Goal: Transaction & Acquisition: Purchase product/service

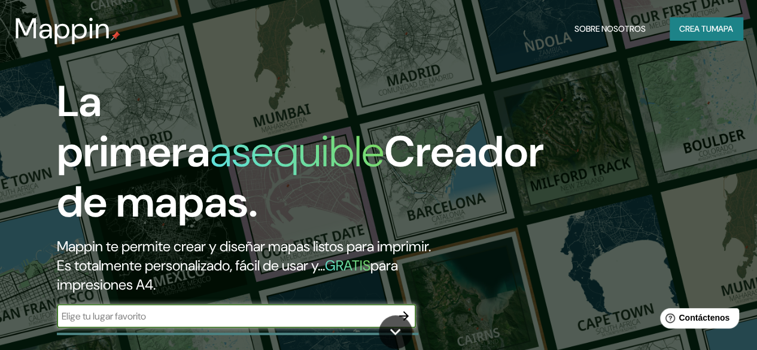
click at [218, 323] on input "text" at bounding box center [224, 317] width 335 height 14
type input "paita"
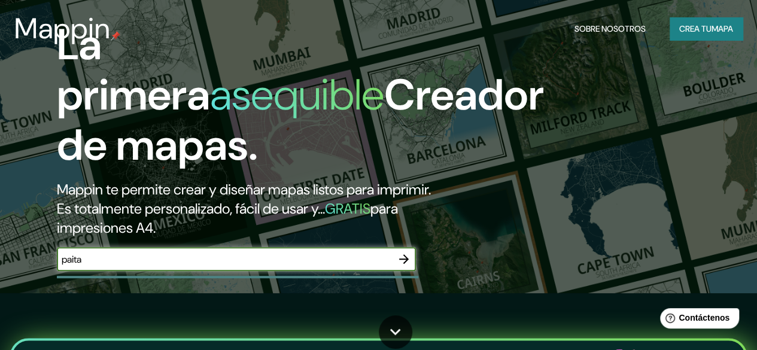
scroll to position [96, 0]
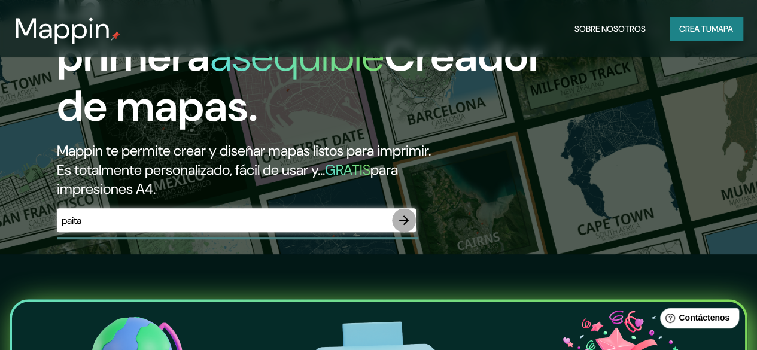
click at [406, 228] on icon "button" at bounding box center [404, 220] width 14 height 14
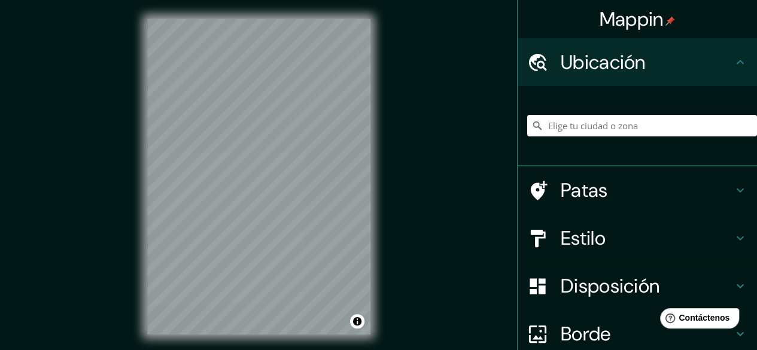
click at [413, 64] on div "Mappin Ubicación Patas Estilo Disposición Borde Elige un borde. Consejo : puede…" at bounding box center [378, 186] width 757 height 373
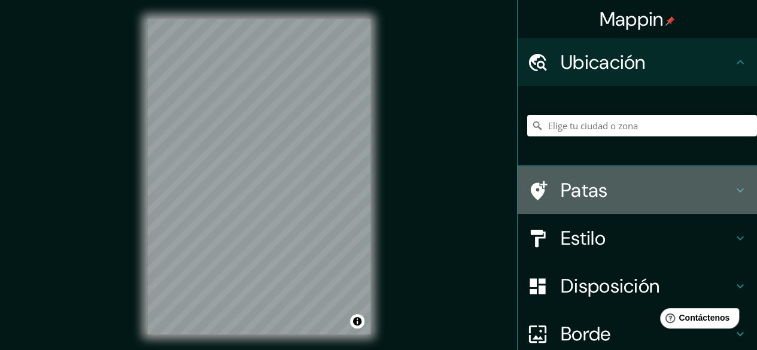
click at [578, 181] on font "Patas" at bounding box center [584, 190] width 47 height 25
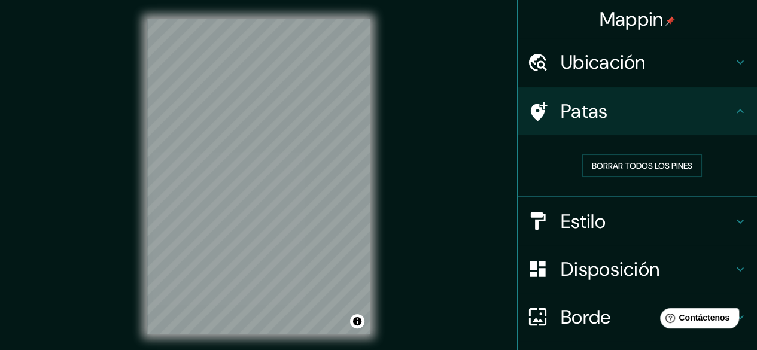
click at [615, 126] on div "Patas" at bounding box center [638, 111] width 240 height 48
click at [636, 68] on font "Ubicación" at bounding box center [603, 62] width 85 height 25
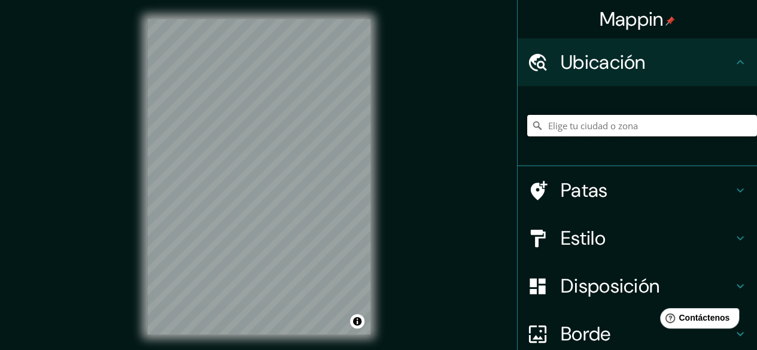
click at [632, 123] on input "Elige tu ciudad o zona" at bounding box center [643, 126] width 230 height 22
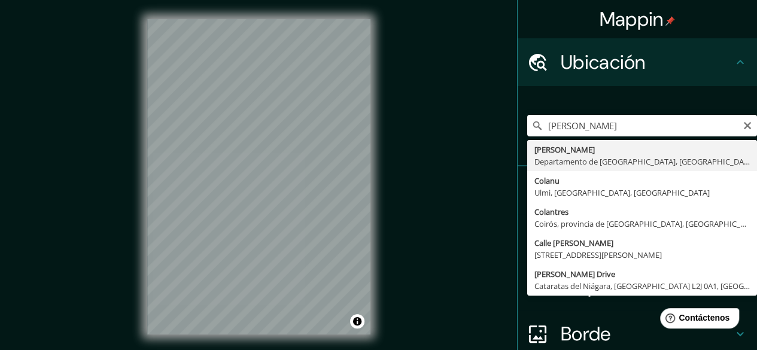
type input "[PERSON_NAME], Departamento de Piura, [GEOGRAPHIC_DATA]"
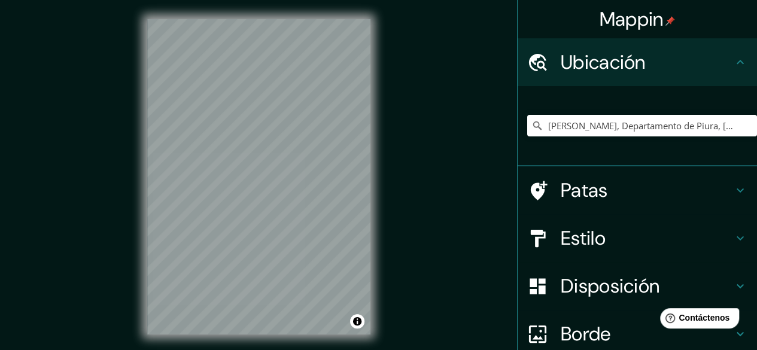
click at [582, 239] on font "Estilo" at bounding box center [583, 238] width 45 height 25
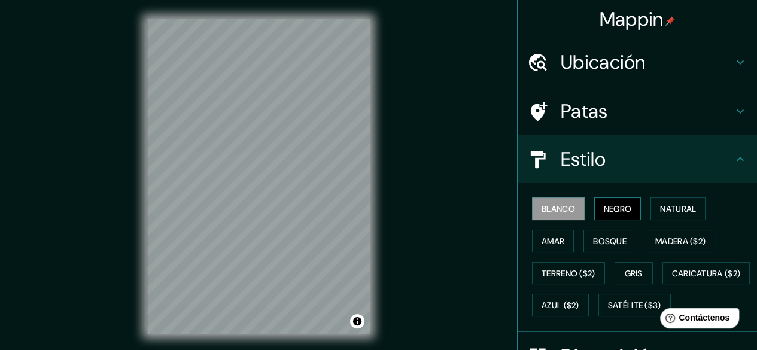
click at [610, 210] on font "Negro" at bounding box center [618, 209] width 28 height 11
click at [675, 211] on font "Natural" at bounding box center [678, 209] width 36 height 11
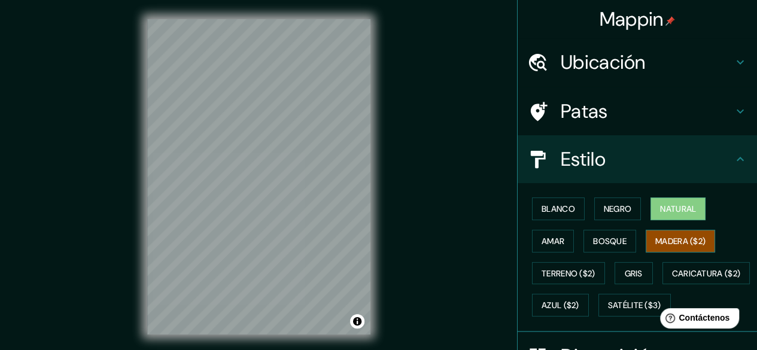
click at [667, 232] on button "Madera ($2)" at bounding box center [680, 241] width 69 height 23
click at [601, 231] on button "Bosque" at bounding box center [610, 241] width 53 height 23
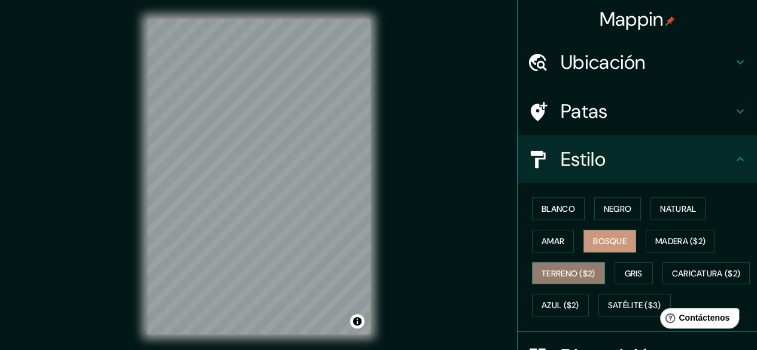
click at [568, 274] on font "Terreno ($2)" at bounding box center [569, 273] width 54 height 11
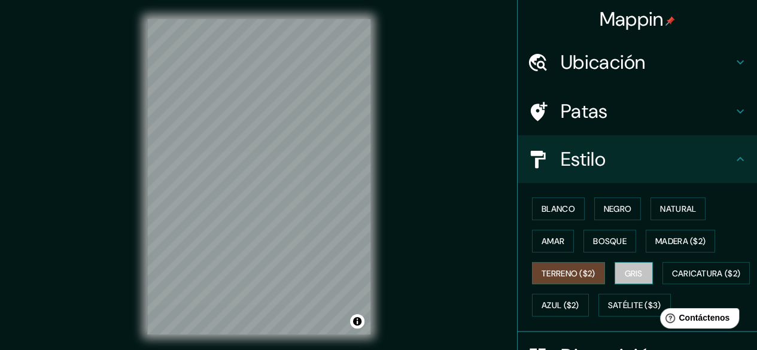
click at [628, 275] on font "Gris" at bounding box center [634, 273] width 18 height 11
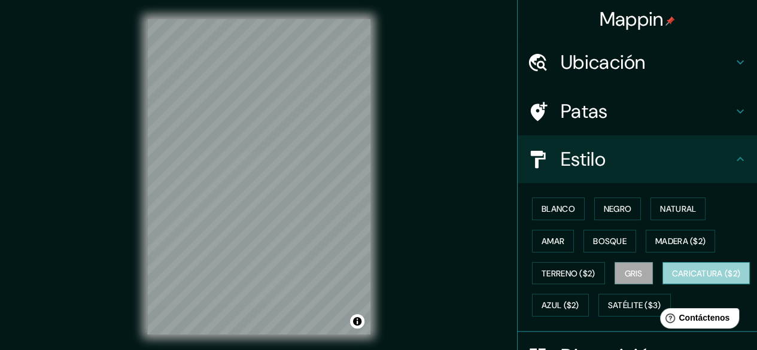
click at [672, 279] on font "Caricatura ($2)" at bounding box center [706, 273] width 69 height 11
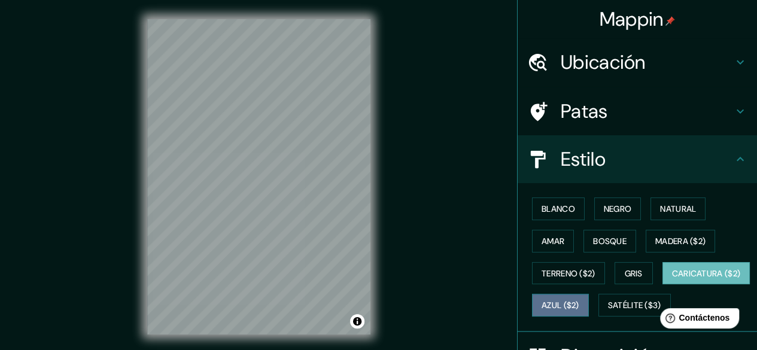
click at [580, 301] on font "Azul ($2)" at bounding box center [561, 306] width 38 height 11
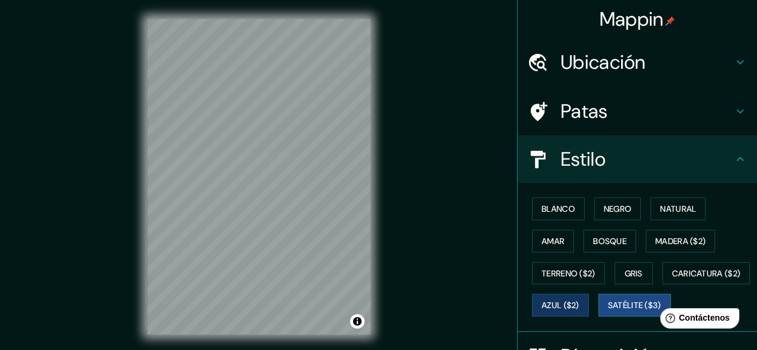
click at [608, 311] on font "Satélite ($3)" at bounding box center [634, 306] width 53 height 11
click at [627, 314] on div "Blanco Negro Natural Amar Bosque Madera ($2) Terreno ($2) Gris Caricatura ($2) …" at bounding box center [643, 257] width 230 height 129
click at [580, 307] on font "Azul ($2)" at bounding box center [561, 306] width 38 height 11
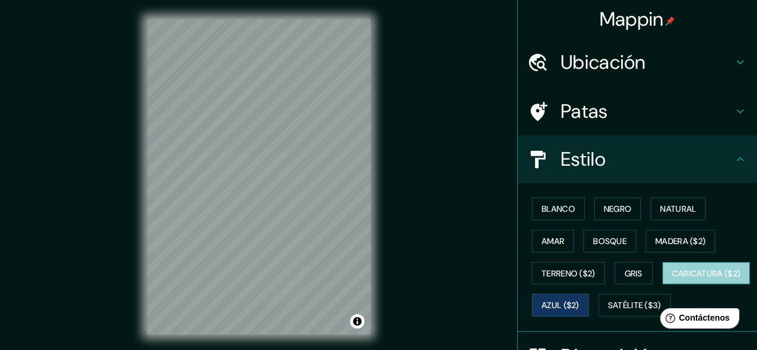
click at [672, 281] on font "Caricatura ($2)" at bounding box center [706, 274] width 69 height 16
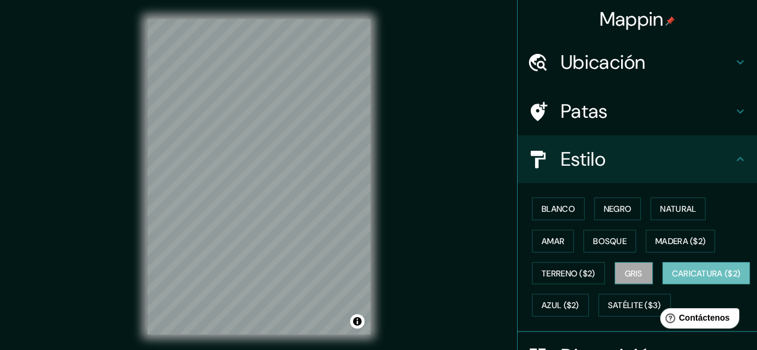
click at [618, 276] on button "Gris" at bounding box center [634, 273] width 38 height 23
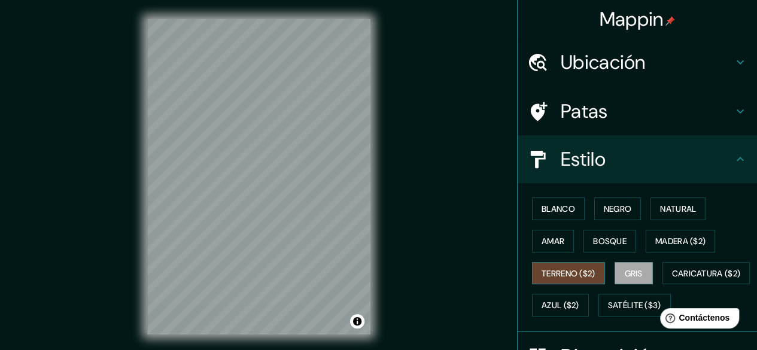
click at [579, 268] on font "Terreno ($2)" at bounding box center [569, 273] width 54 height 11
click at [662, 236] on font "Madera ($2)" at bounding box center [681, 241] width 50 height 11
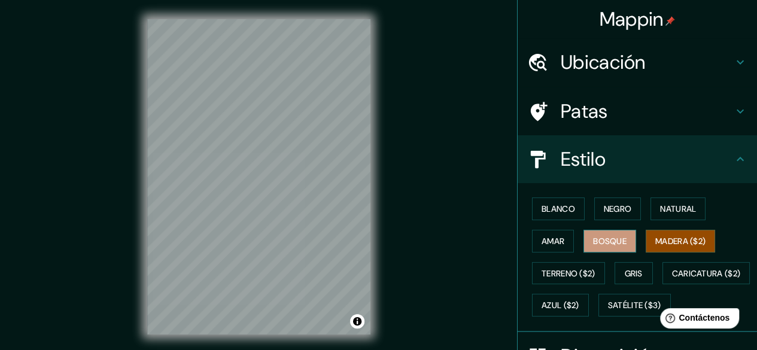
click at [626, 247] on button "Bosque" at bounding box center [610, 241] width 53 height 23
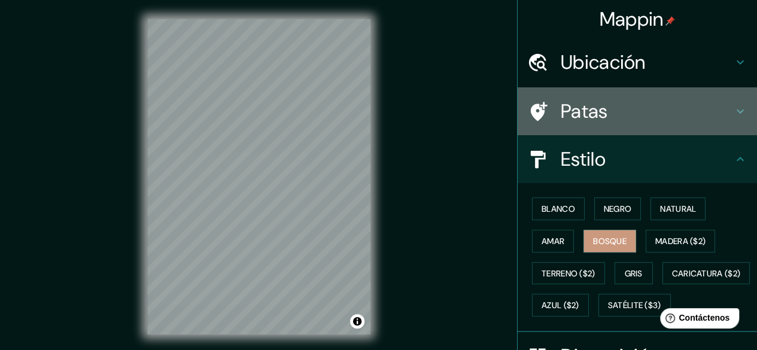
click at [631, 98] on div "Patas" at bounding box center [638, 111] width 240 height 48
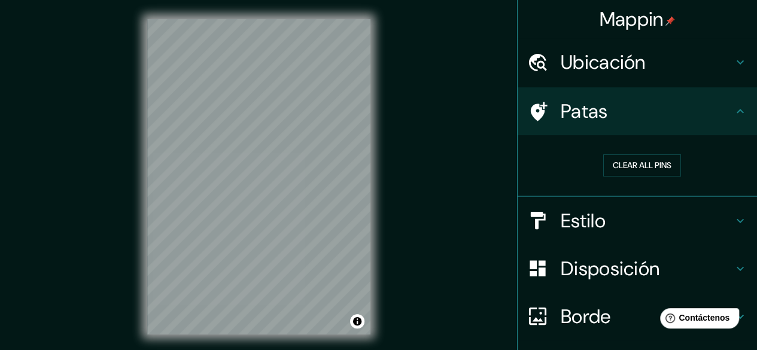
scroll to position [90, 0]
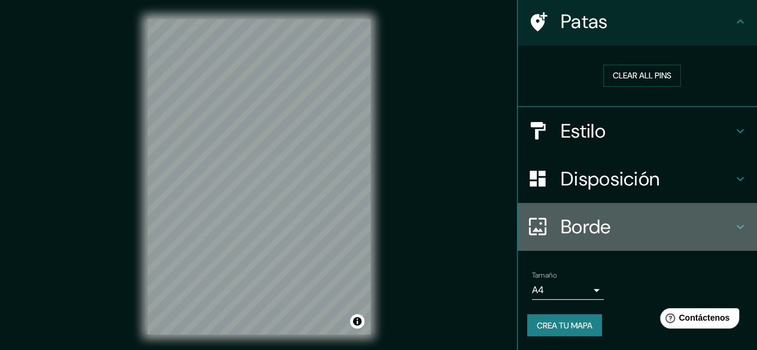
click at [688, 229] on h4 "Borde" at bounding box center [647, 227] width 172 height 24
